Goal: Transaction & Acquisition: Purchase product/service

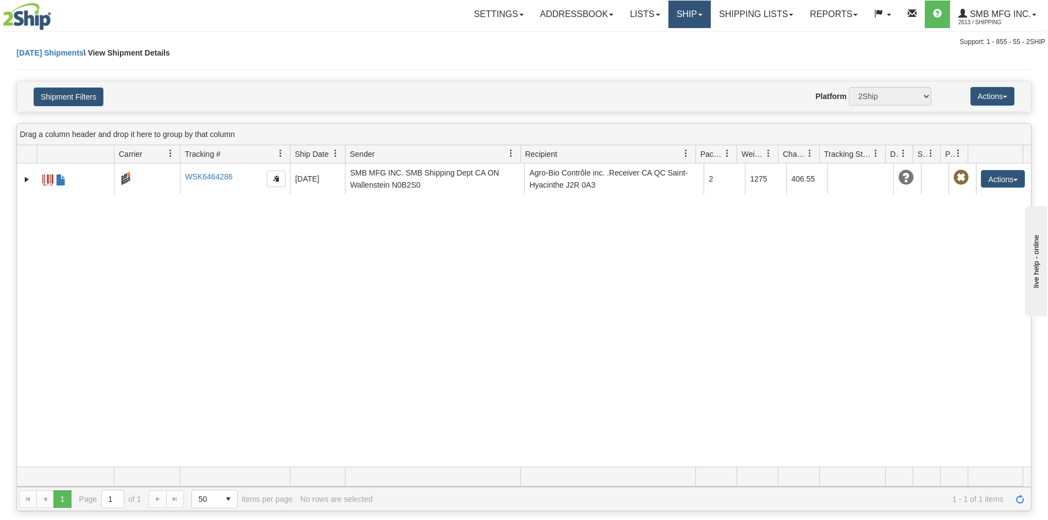
click at [677, 16] on link "Ship" at bounding box center [689, 15] width 42 height 28
click at [636, 30] on ul "Ship Screen OnHold / Order Queue" at bounding box center [660, 45] width 101 height 35
click at [674, 23] on link "Ship" at bounding box center [689, 15] width 42 height 28
click at [652, 43] on link "Ship Screen" at bounding box center [661, 38] width 100 height 14
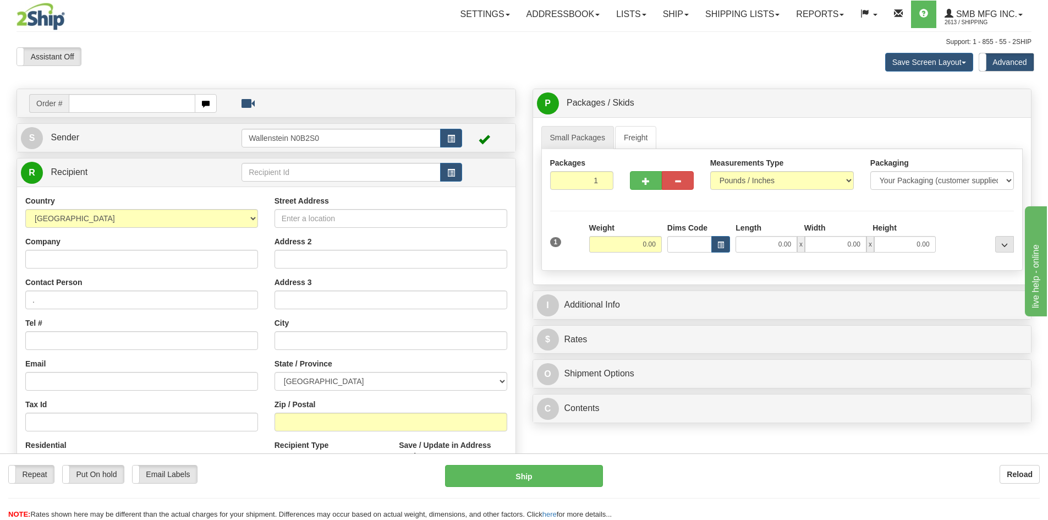
click at [316, 168] on div "Toggle navigation Settings Shipping Preferences Fields Preferences New" at bounding box center [524, 315] width 1048 height 630
click at [316, 169] on input "text" at bounding box center [341, 172] width 199 height 19
drag, startPoint x: 316, startPoint y: 169, endPoint x: 208, endPoint y: 171, distance: 107.8
click at [208, 171] on tr "R Recipient mapcou" at bounding box center [266, 172] width 491 height 23
type input "MAPCOU"
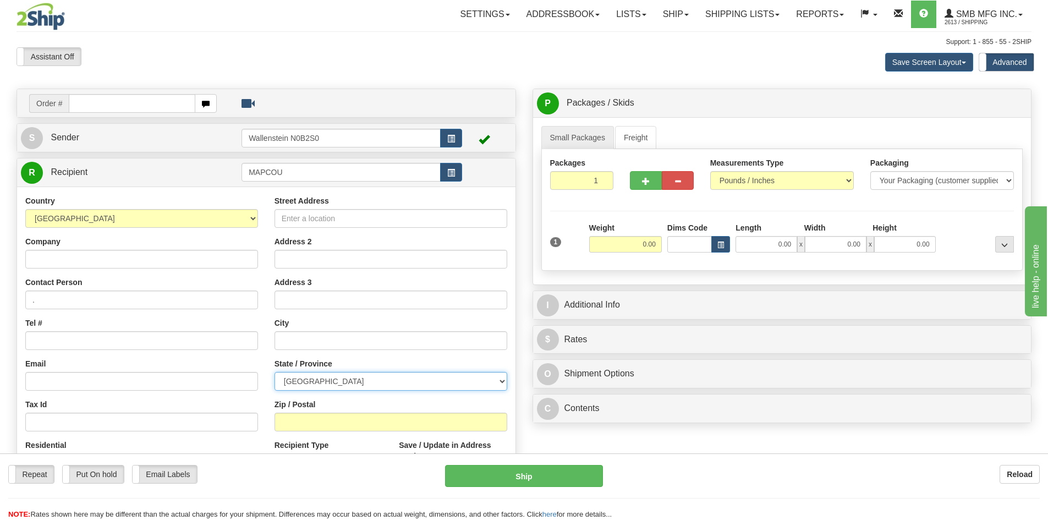
click at [326, 378] on div "Country AFGHANISTAN ALAND ISLANDS ALBANIA ALGERIA AMERICAN SAMOA ANDORRA ANGOLA…" at bounding box center [266, 342] width 498 height 313
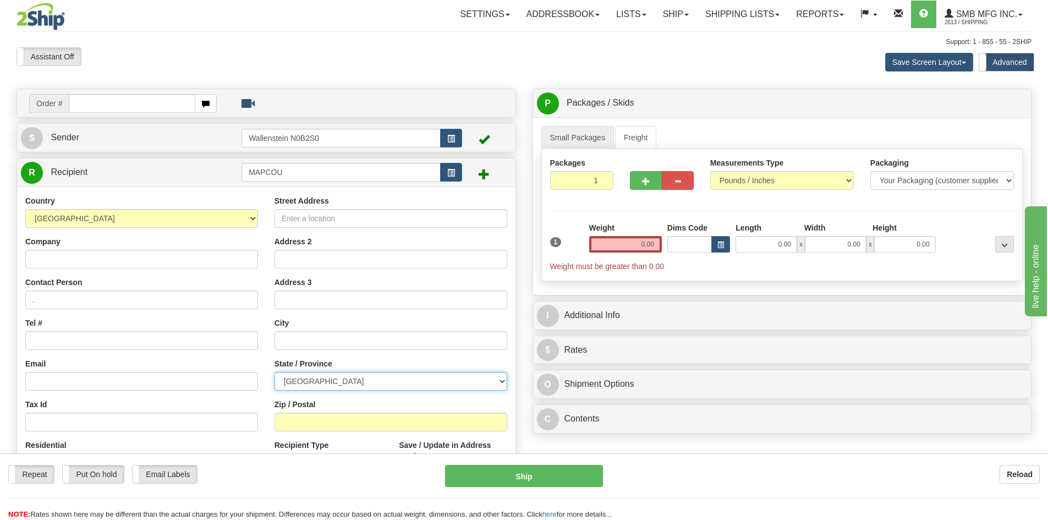
select select "ON"
click at [275, 372] on select "ALBERTA BRITISH COLUMBIA MANITOBA NEW BRUNSWICK NEWFOUNDLAND NOVA SCOTIA NUNAVU…" at bounding box center [391, 381] width 233 height 19
click at [290, 421] on input "Zip / Postal" at bounding box center [391, 422] width 233 height 19
paste input "K0H 1X0"
type input "K0H 1X0"
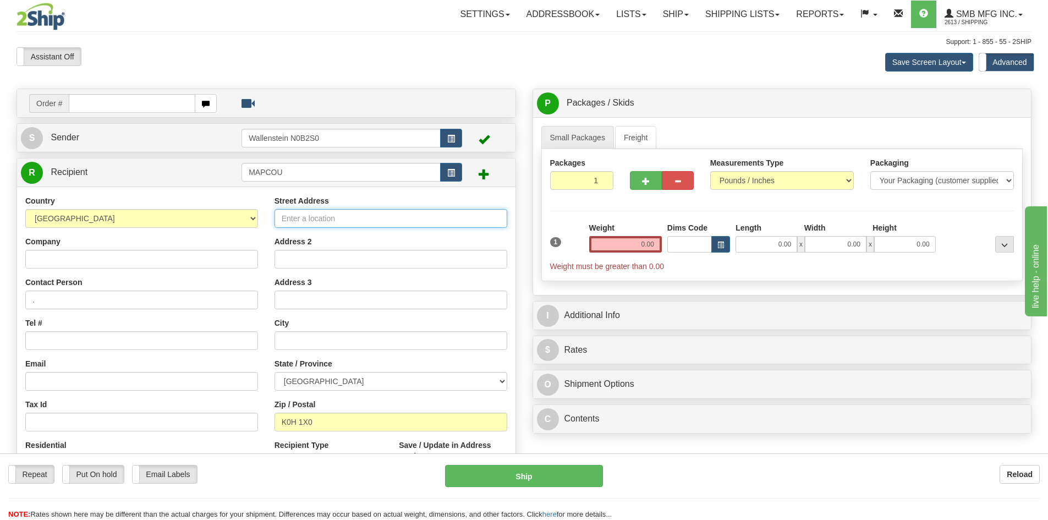
click at [366, 218] on input "Street Address" at bounding box center [391, 218] width 233 height 19
paste input "3851 Davidson Road"
type input "3851 Davidson Road"
click at [366, 343] on input "text" at bounding box center [391, 340] width 233 height 19
paste input "Inverary"
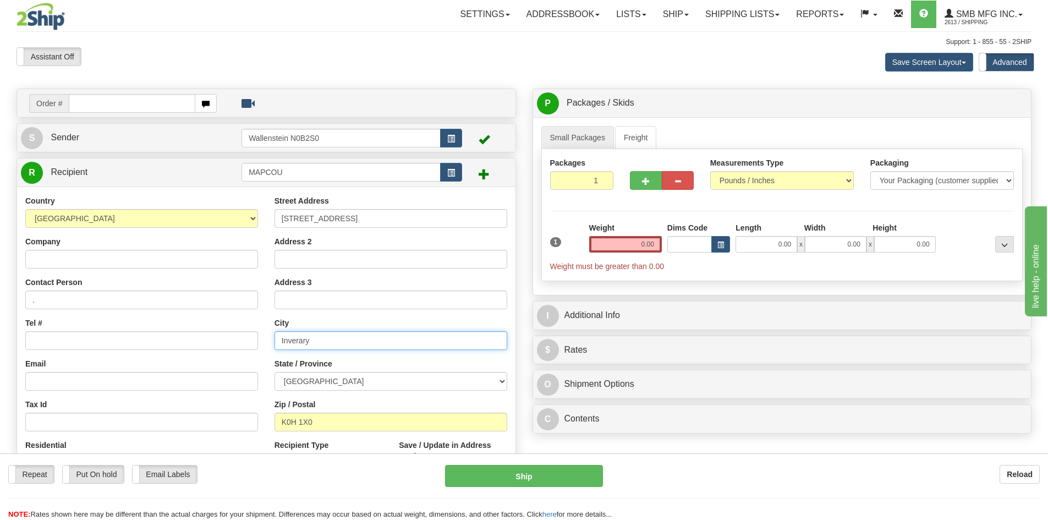
type input "Inverary"
click at [88, 259] on input "Company" at bounding box center [141, 259] width 233 height 19
click at [92, 253] on input "Company" at bounding box center [141, 259] width 233 height 19
paste input "Maple Country Home & Farm Ltd."
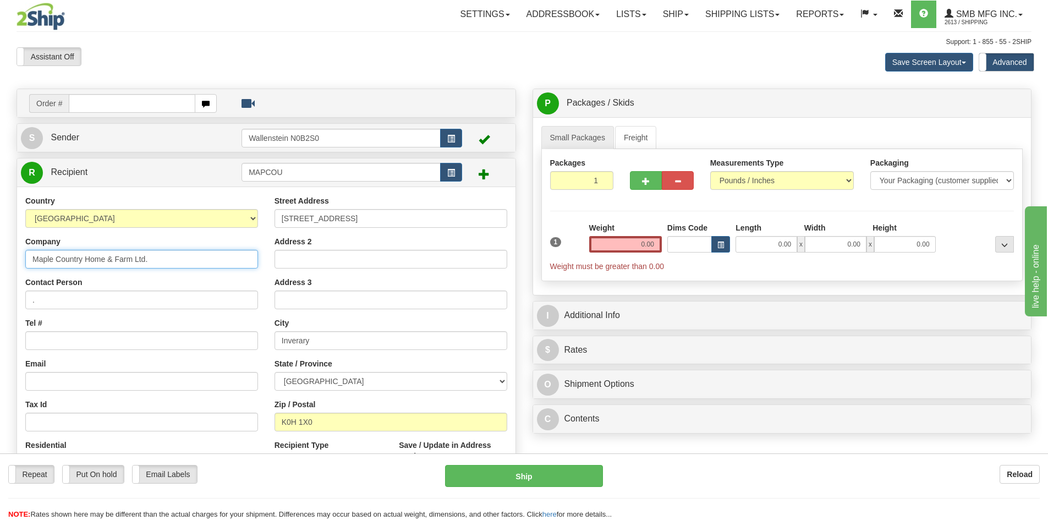
type input "Maple Country Home & Farm Ltd."
click at [93, 304] on input "." at bounding box center [141, 299] width 233 height 19
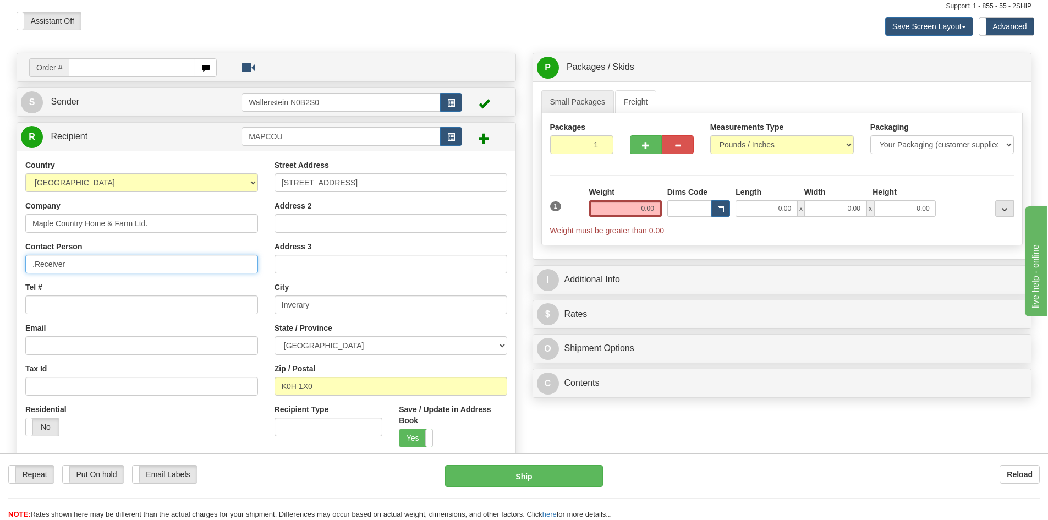
scroll to position [55, 0]
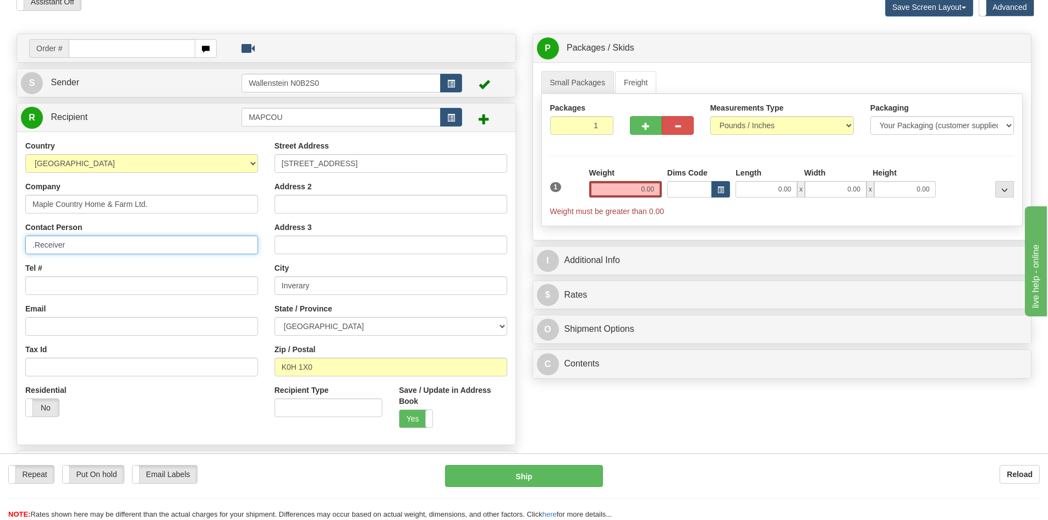
type input ".Receiver"
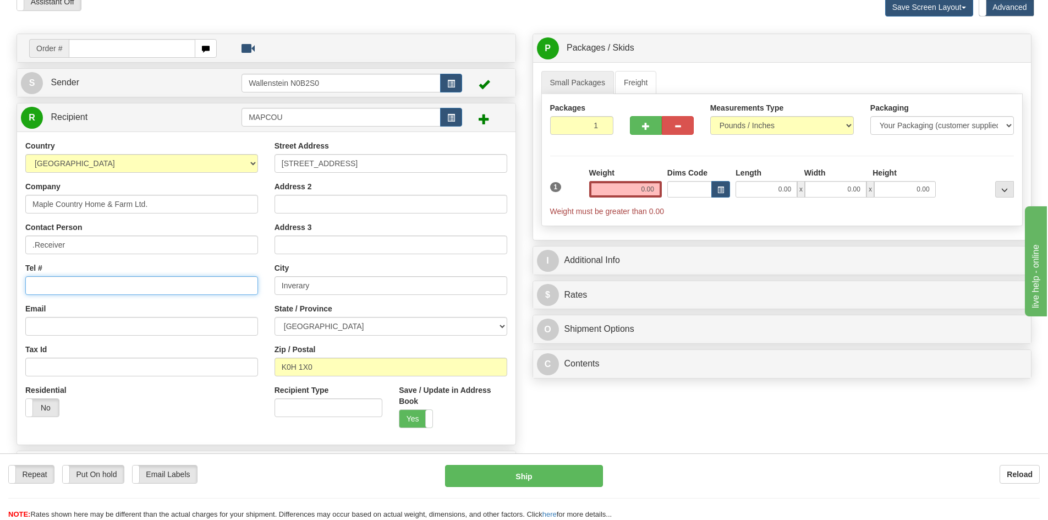
click at [107, 279] on input "Tel #" at bounding box center [141, 285] width 233 height 19
paste input "(613) 653-2000"
type input "(613) 653-2000"
click at [95, 322] on input "Email" at bounding box center [141, 326] width 233 height 19
paste input "maplecountryinverary@gmail.com"
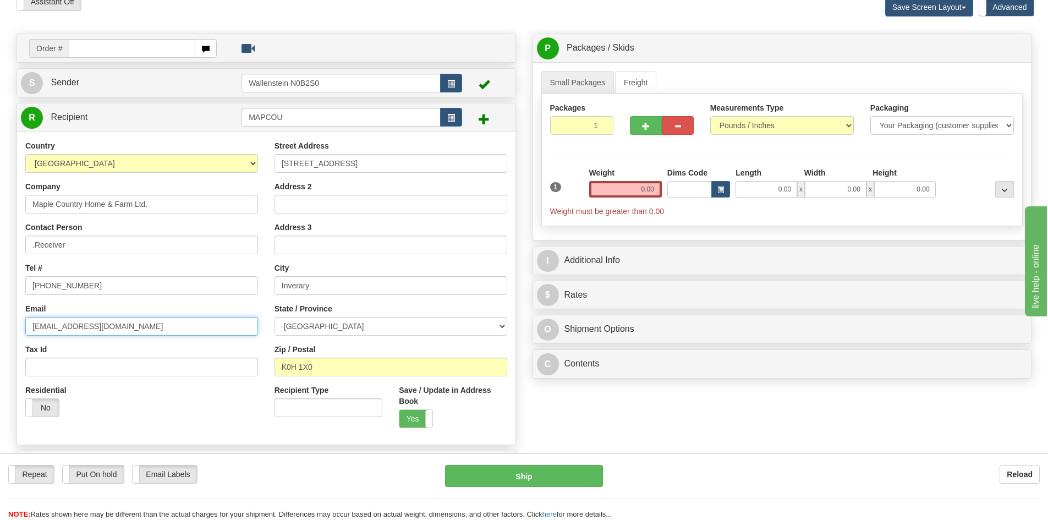
type input "maplecountryinverary@gmail.com"
click at [638, 190] on input "0.00" at bounding box center [625, 189] width 73 height 17
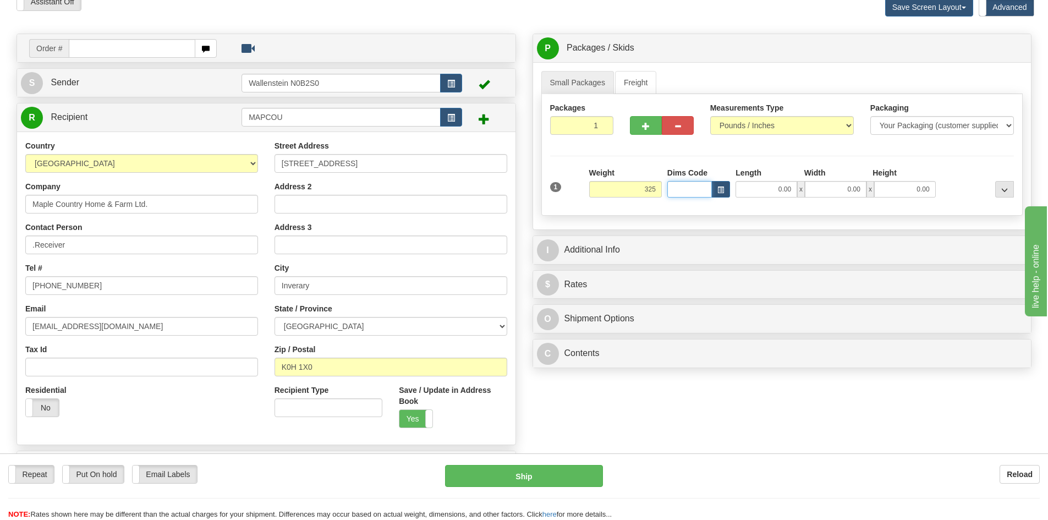
type input "325.00"
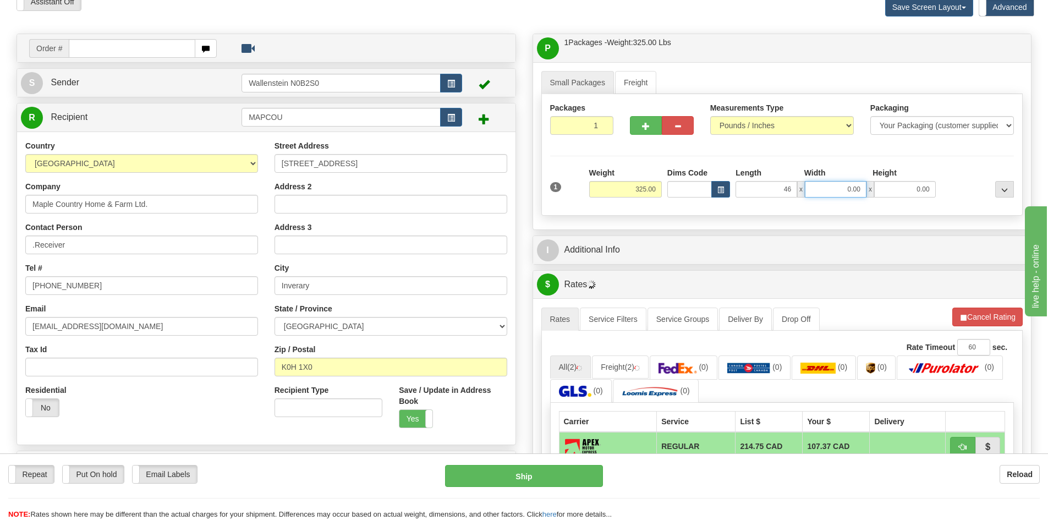
type input "46.00"
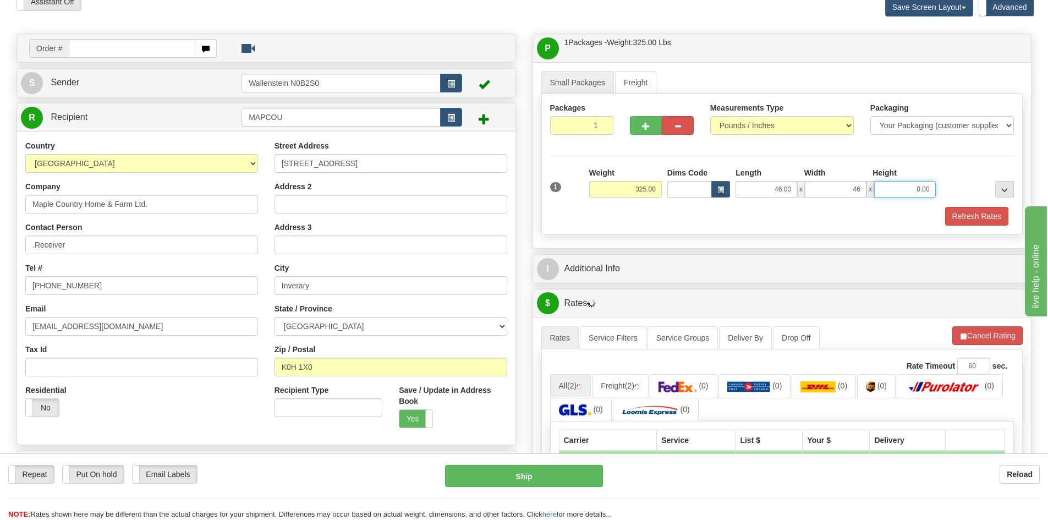
type input "46.00"
type input "83.00"
click at [1013, 193] on button "..." at bounding box center [1004, 189] width 19 height 17
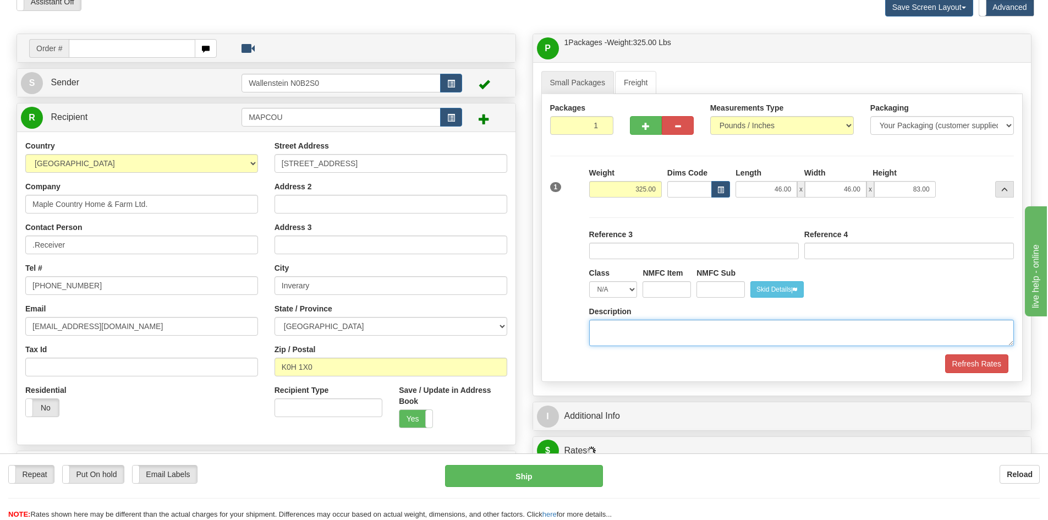
click at [700, 332] on textarea "Description" at bounding box center [801, 333] width 425 height 26
type textarea "Farm Supply"
click at [954, 356] on button "Refresh Rates" at bounding box center [976, 363] width 63 height 19
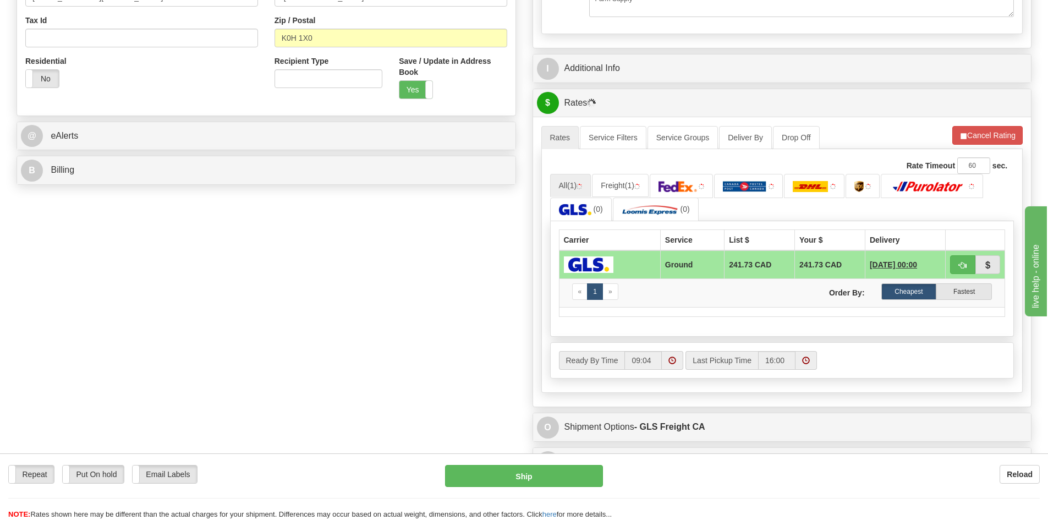
scroll to position [385, 0]
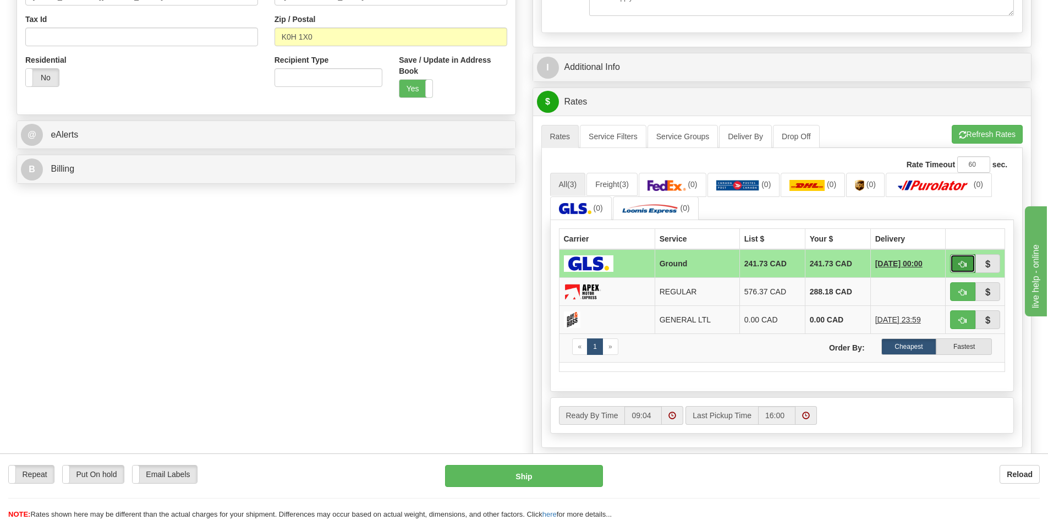
click at [961, 264] on span "button" at bounding box center [963, 264] width 8 height 7
type input "GRD"
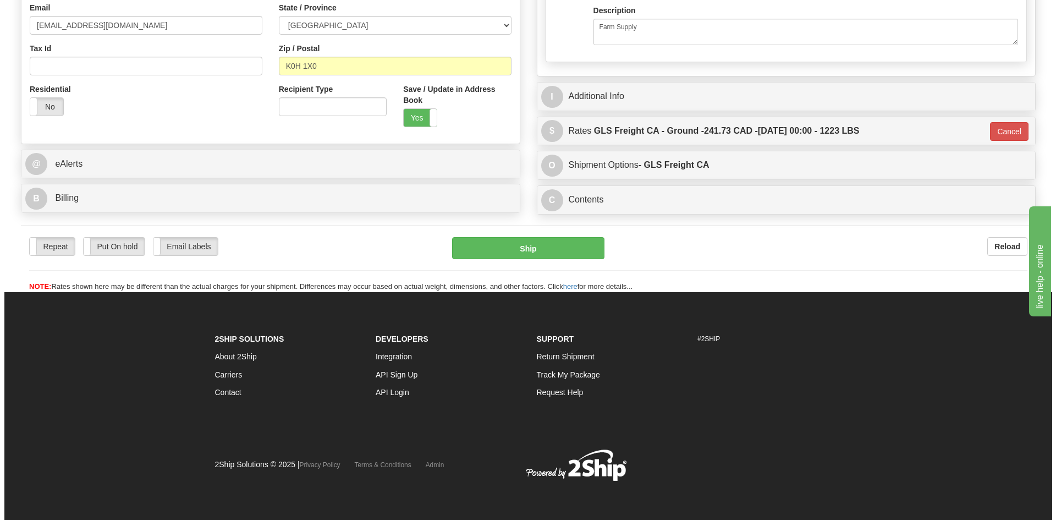
scroll to position [356, 0]
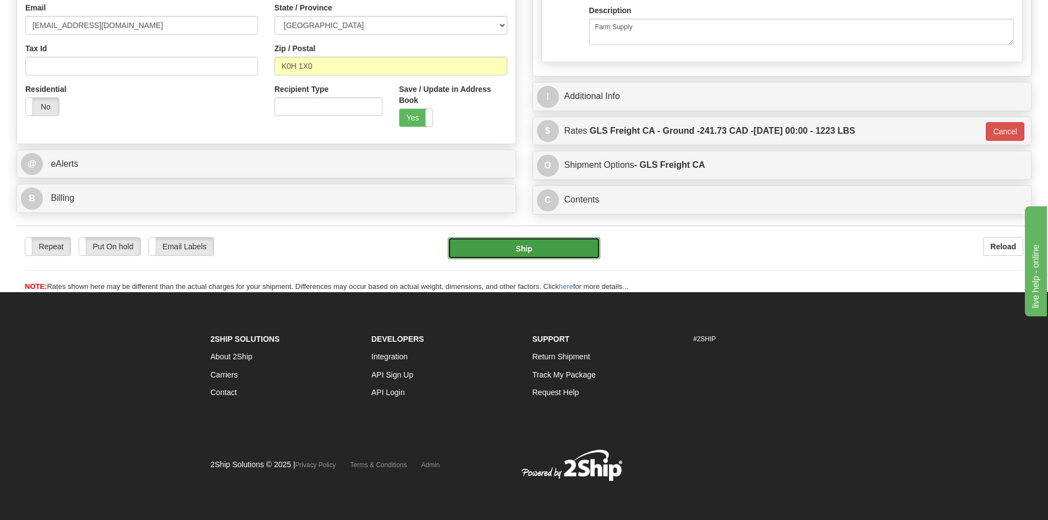
click at [543, 247] on button "Ship" at bounding box center [524, 248] width 152 height 22
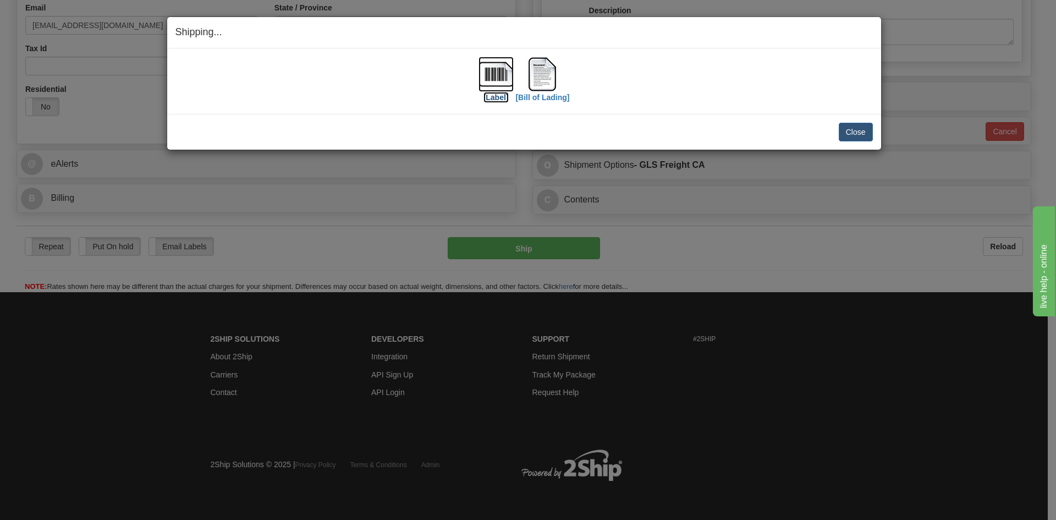
click at [491, 95] on label "[Label]" at bounding box center [496, 97] width 25 height 11
click at [551, 97] on label "[Bill of Lading]" at bounding box center [542, 97] width 54 height 11
click at [863, 133] on button "Close" at bounding box center [856, 132] width 34 height 19
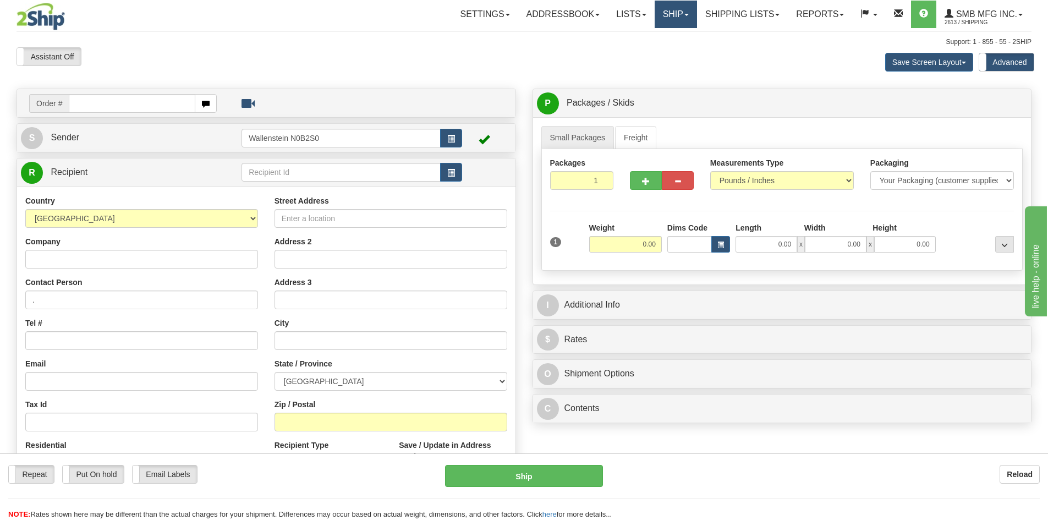
click at [684, 15] on span at bounding box center [686, 15] width 4 height 2
click at [655, 49] on span "OnHold / Order Queue" at bounding box center [647, 52] width 78 height 9
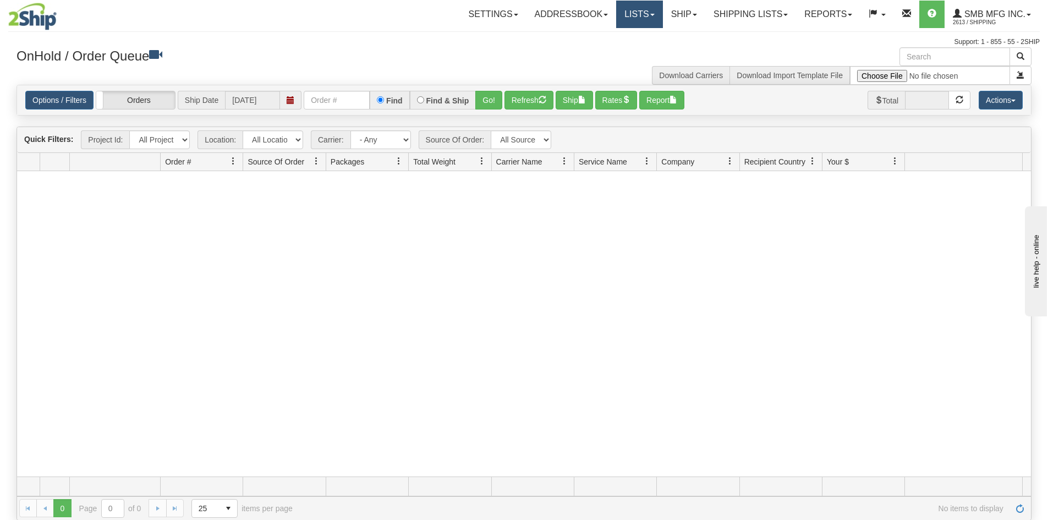
click at [628, 14] on link "Lists" at bounding box center [639, 15] width 46 height 28
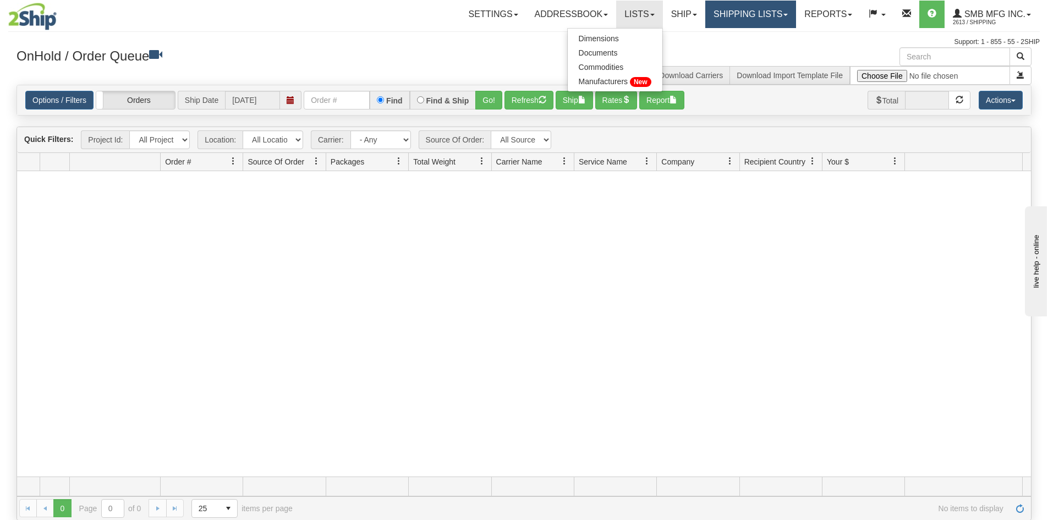
click at [763, 19] on link "Shipping lists" at bounding box center [750, 15] width 91 height 28
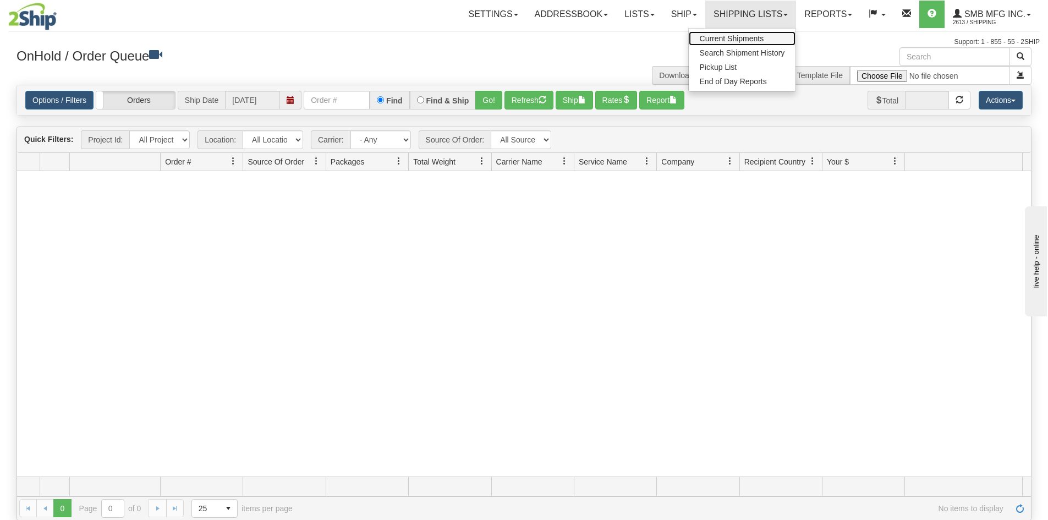
click at [734, 40] on span "Current Shipments" at bounding box center [732, 38] width 64 height 9
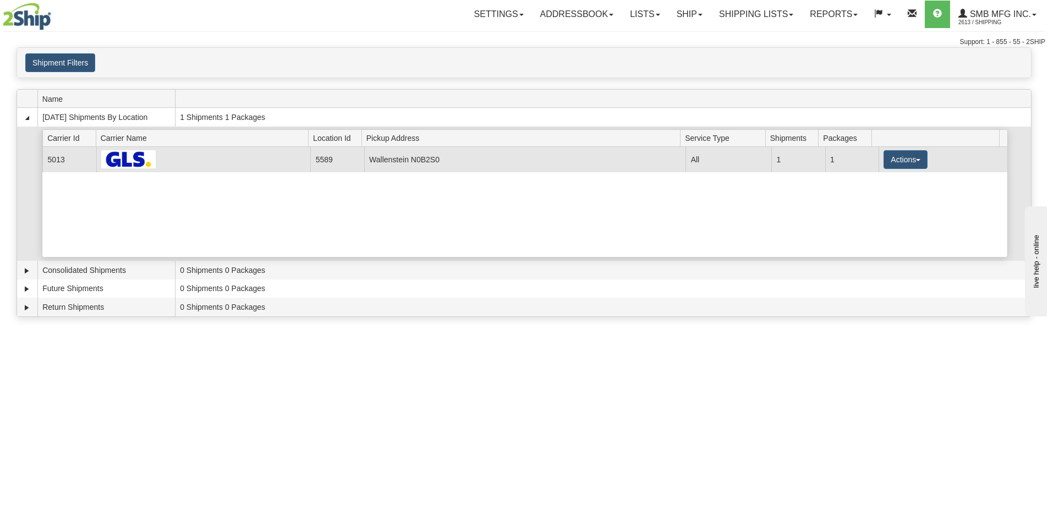
click at [579, 151] on td "Wallenstein N0B2S0" at bounding box center [525, 159] width 322 height 25
click at [909, 156] on button "Actions" at bounding box center [906, 159] width 44 height 19
click at [888, 182] on link "Details" at bounding box center [883, 180] width 88 height 14
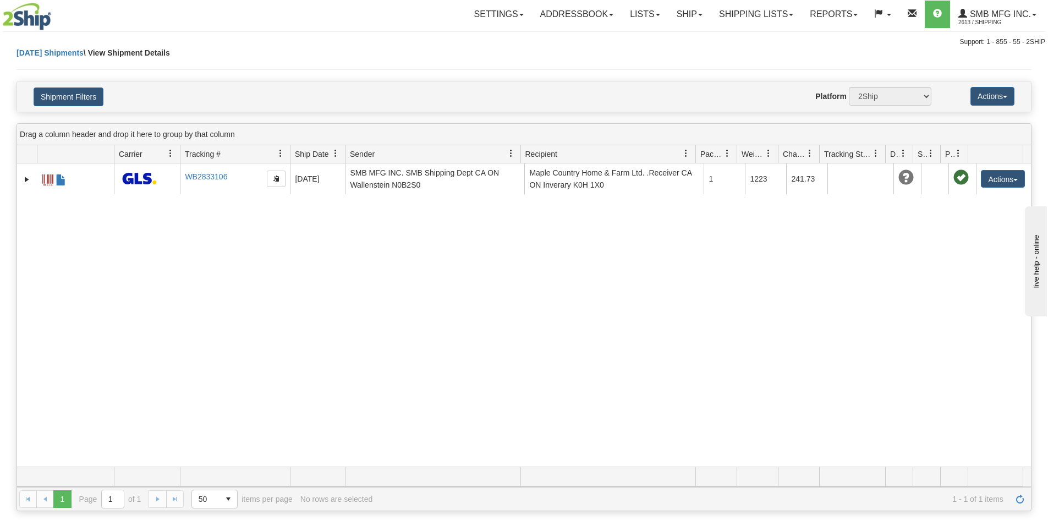
click at [808, 153] on span at bounding box center [809, 153] width 9 height 9
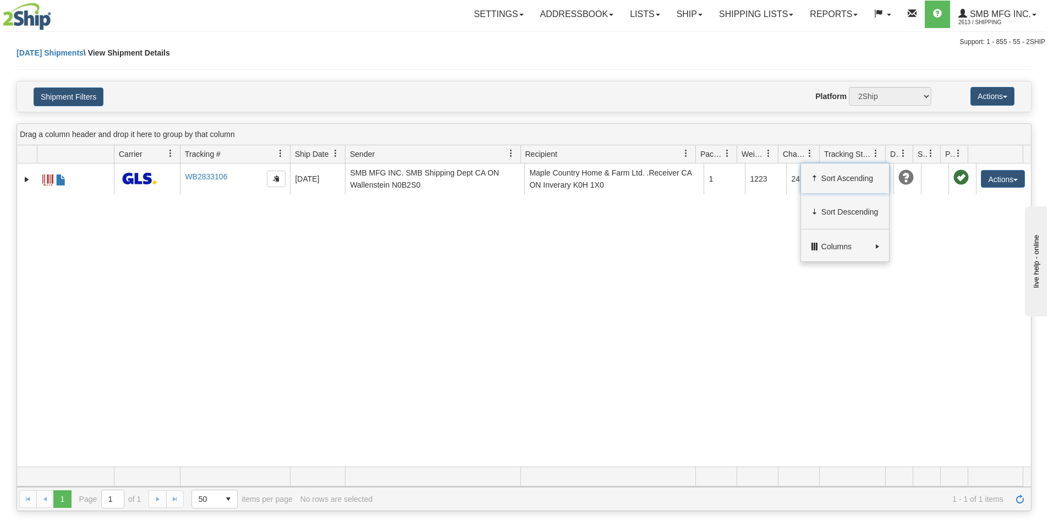
click at [808, 153] on span at bounding box center [809, 153] width 9 height 9
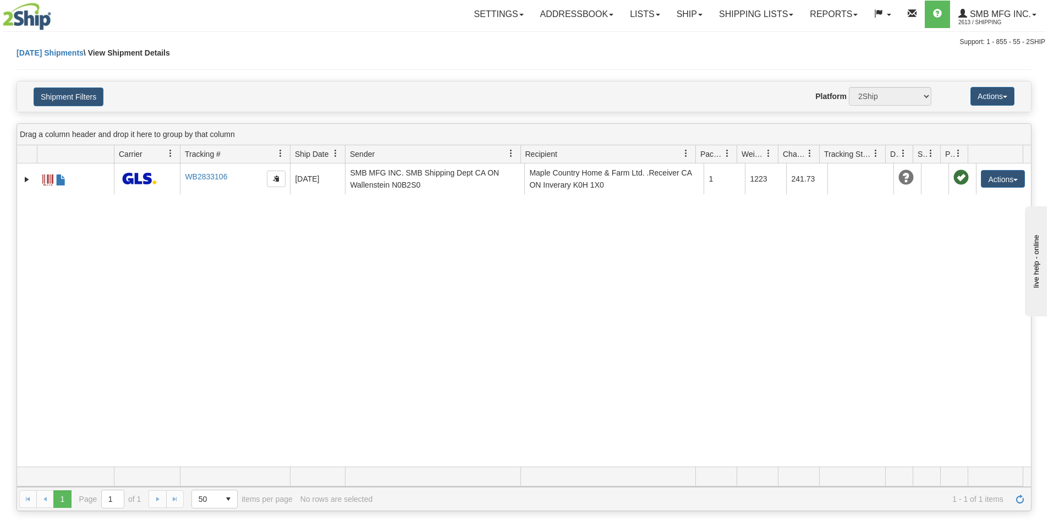
click at [792, 152] on span "Charge" at bounding box center [794, 154] width 23 height 11
click at [792, 152] on span "Charge" at bounding box center [790, 154] width 14 height 11
click at [798, 157] on span at bounding box center [801, 154] width 9 height 9
drag, startPoint x: 819, startPoint y: 154, endPoint x: 826, endPoint y: 155, distance: 7.2
click at [826, 155] on div "Id Client Id Carrier Tracking # Pro Number Ship Date Label Generation Date Send…" at bounding box center [520, 154] width 1006 height 18
